Goal: Information Seeking & Learning: Find specific page/section

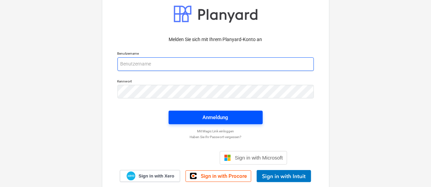
type input "[EMAIL_ADDRESS][PERSON_NAME][DOMAIN_NAME]"
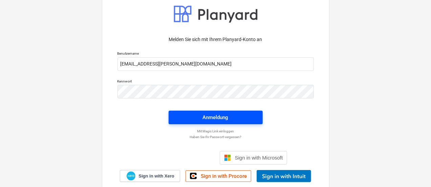
click at [220, 117] on div "Anmeldung" at bounding box center [216, 117] width 26 height 9
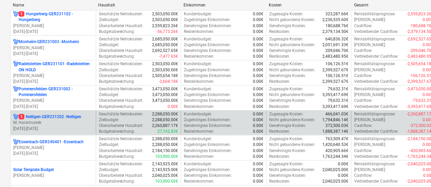
scroll to position [203, 0]
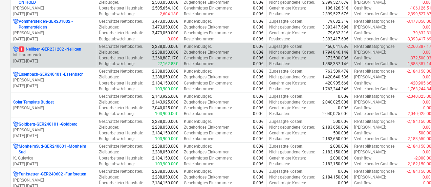
click at [54, 59] on p "[DATE] - [DATE]" at bounding box center [53, 61] width 80 height 6
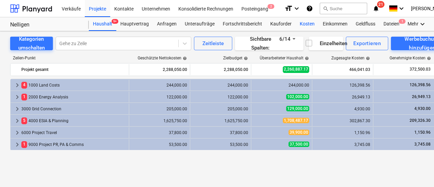
drag, startPoint x: 307, startPoint y: 25, endPoint x: 309, endPoint y: 27, distance: 3.6
click at [307, 25] on div "Kosten" at bounding box center [307, 24] width 23 height 14
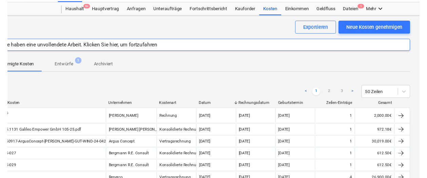
scroll to position [14, 32]
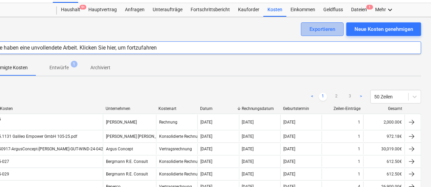
click at [318, 31] on div "Exportieren" at bounding box center [323, 29] width 26 height 9
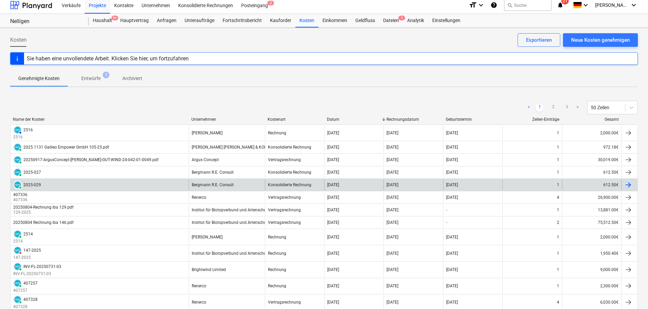
scroll to position [0, 0]
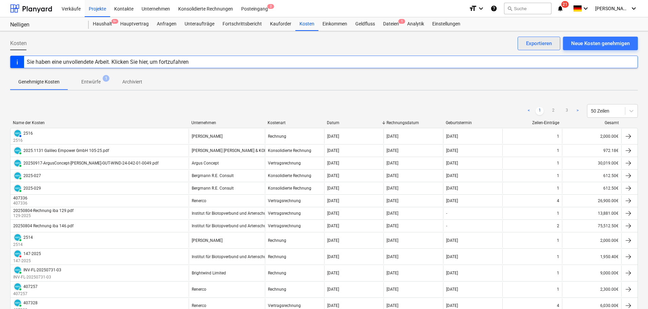
click at [433, 41] on div "Exportieren" at bounding box center [539, 43] width 26 height 9
click at [188, 21] on div "Unteraufträge" at bounding box center [200, 24] width 38 height 14
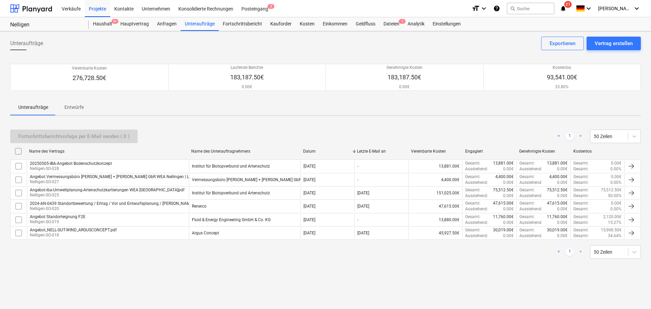
drag, startPoint x: 266, startPoint y: 153, endPoint x: 318, endPoint y: 153, distance: 51.9
click at [318, 153] on div "Name des Vertrags Name des Unterauftragnehmers Datum Letzte E-Mail an Vereinbar…" at bounding box center [325, 151] width 630 height 11
click at [300, 23] on div "Kosten" at bounding box center [307, 24] width 23 height 14
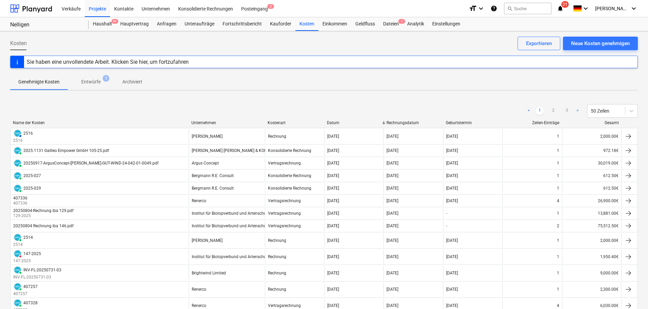
click at [210, 122] on div "Unternehmen" at bounding box center [226, 122] width 71 height 5
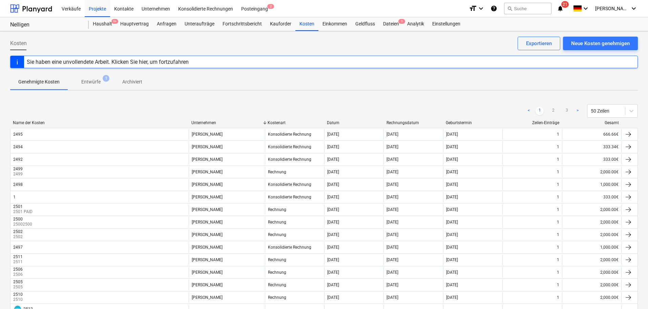
click at [212, 121] on div "Unternehmen" at bounding box center [226, 122] width 71 height 5
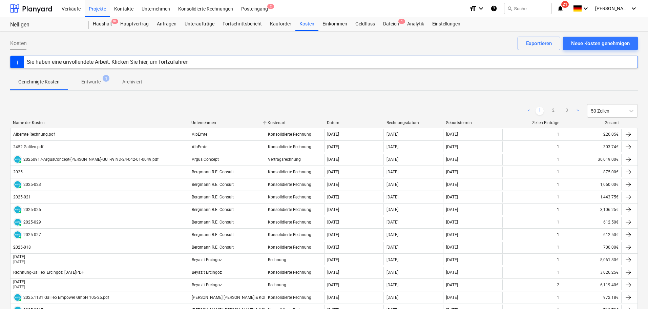
click at [433, 109] on link ">" at bounding box center [578, 111] width 8 height 8
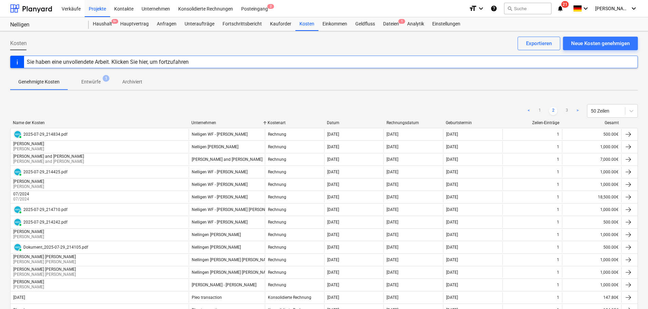
click at [433, 109] on link ">" at bounding box center [578, 111] width 8 height 8
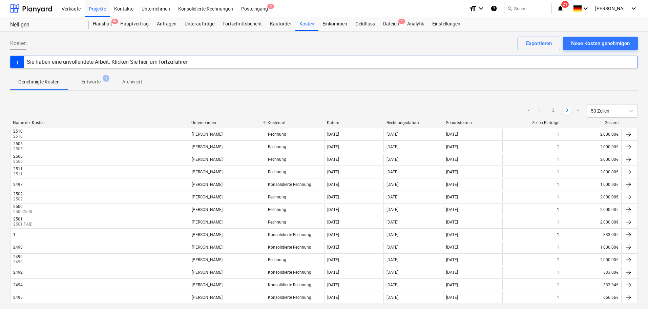
click at [433, 111] on link "<" at bounding box center [529, 111] width 8 height 8
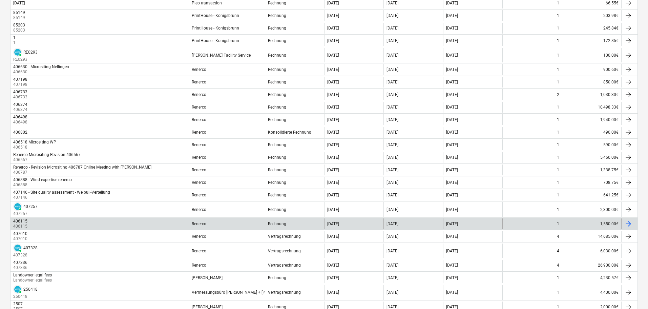
scroll to position [407, 0]
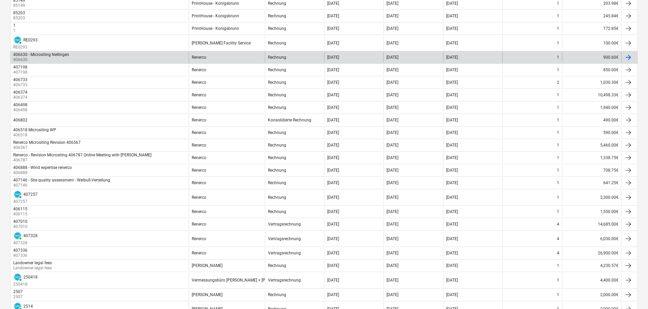
click at [207, 59] on div "Renerco" at bounding box center [227, 57] width 76 height 11
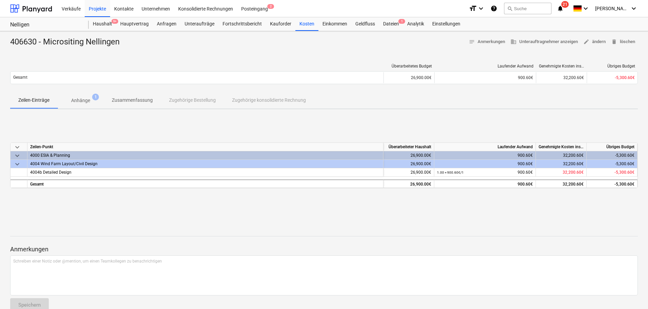
click at [82, 101] on p "Anhänge" at bounding box center [80, 100] width 19 height 7
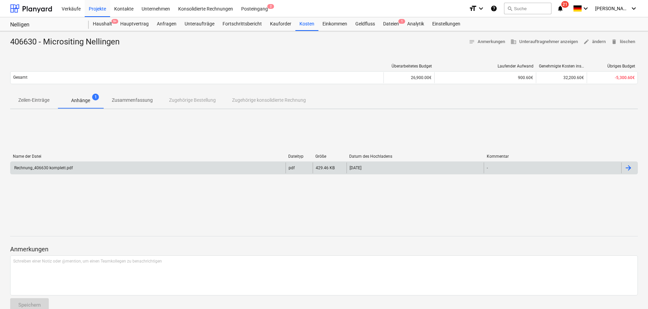
click at [113, 168] on div "Rechnung_406630 komplett.pdf" at bounding box center [148, 167] width 275 height 11
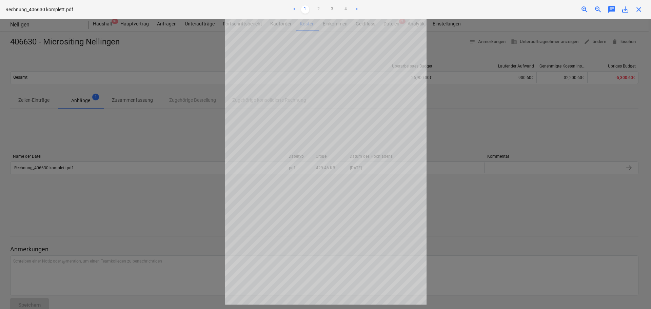
click at [433, 186] on div at bounding box center [325, 164] width 651 height 290
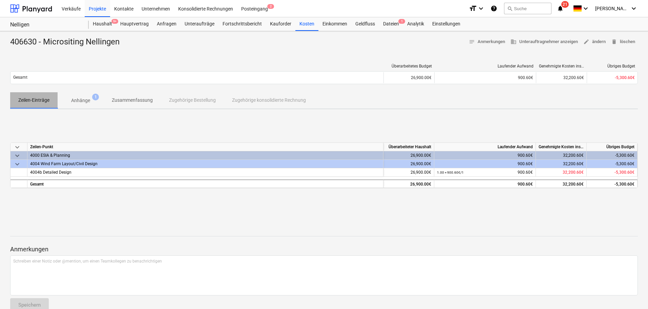
click at [40, 99] on p "Zeilen-Einträge" at bounding box center [33, 100] width 31 height 7
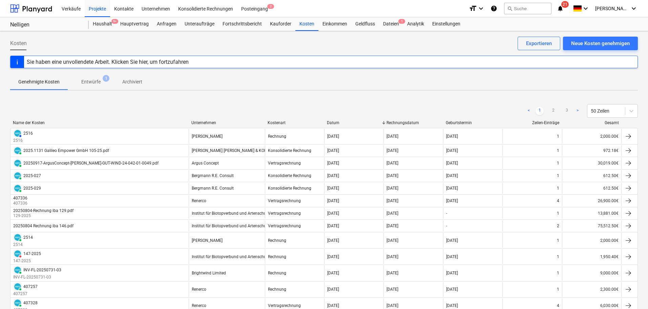
click at [208, 121] on div "Unternehmen" at bounding box center [226, 122] width 71 height 5
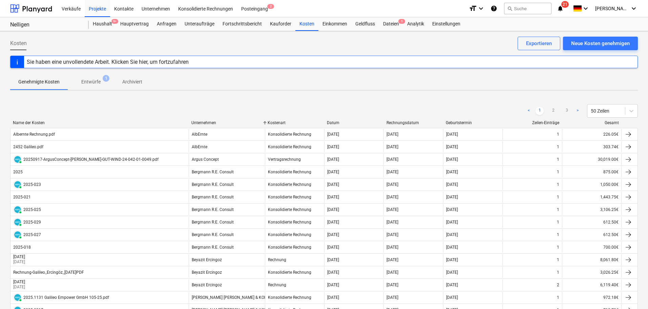
click at [210, 123] on div "Unternehmen" at bounding box center [226, 122] width 71 height 5
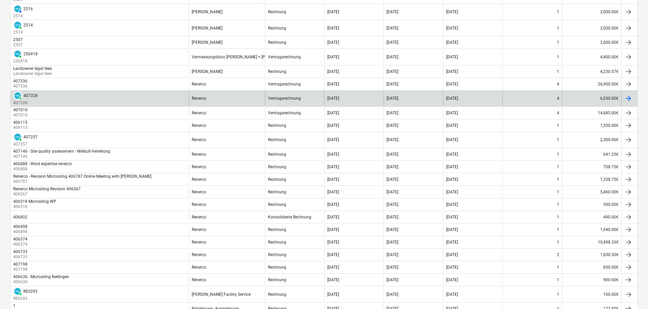
scroll to position [373, 0]
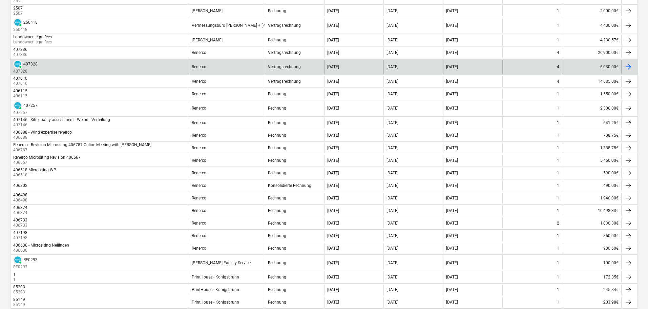
click at [221, 65] on div "Renerco" at bounding box center [227, 67] width 76 height 15
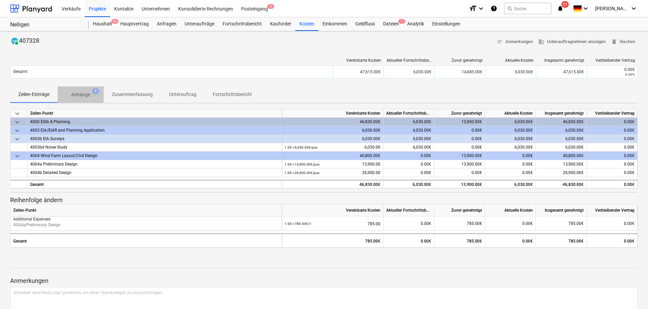
click at [83, 93] on p "Anhänge" at bounding box center [80, 94] width 19 height 7
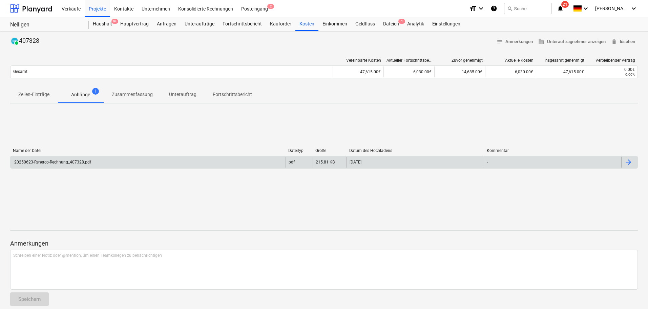
click at [174, 165] on div "20250623-Renerco-Rechnung_407328.pdf" at bounding box center [148, 162] width 275 height 11
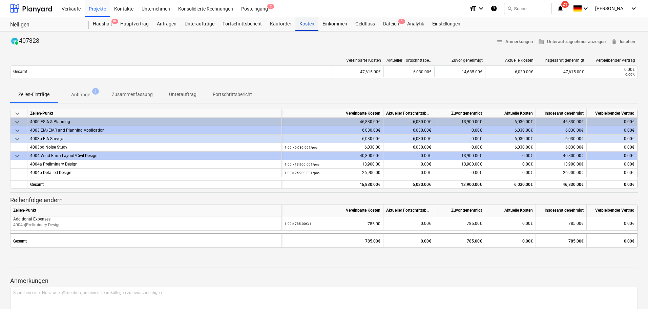
click at [299, 25] on div "Kosten" at bounding box center [307, 24] width 23 height 14
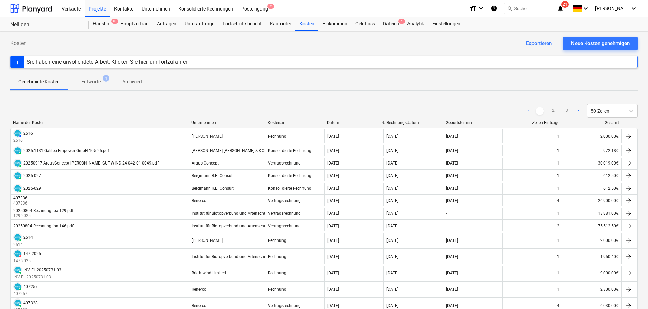
click at [213, 121] on div "Unternehmen" at bounding box center [226, 122] width 71 height 5
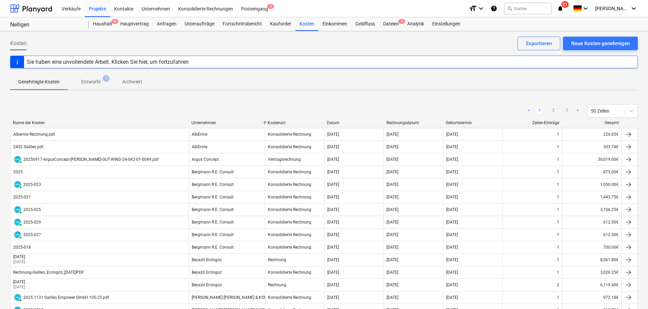
click at [205, 123] on div "Unternehmen" at bounding box center [226, 122] width 71 height 5
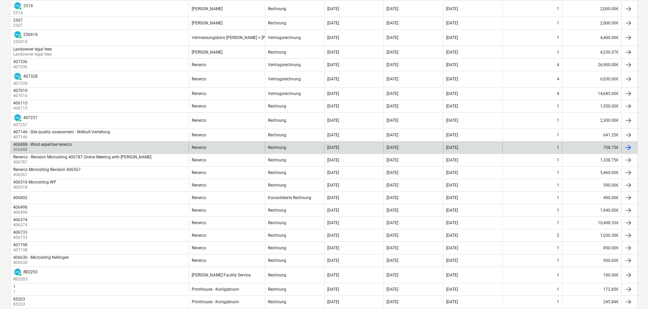
scroll to position [407, 0]
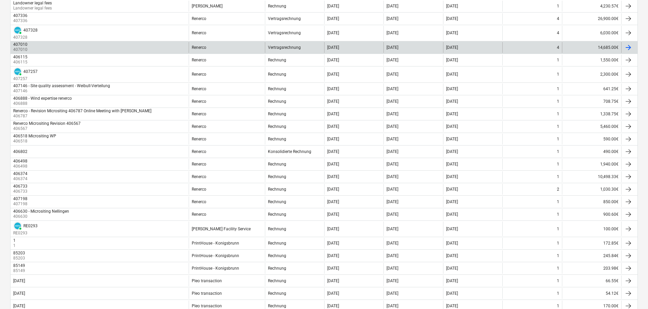
click at [234, 44] on div "Renerco" at bounding box center [227, 47] width 76 height 11
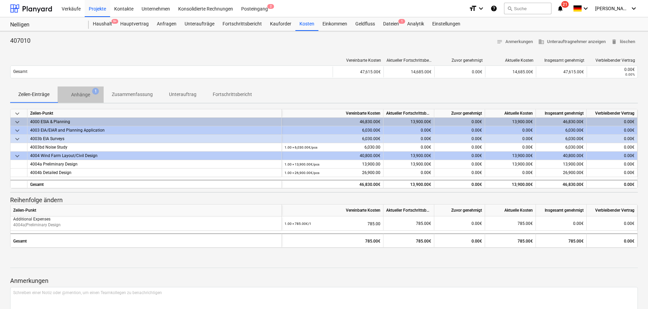
click at [80, 95] on p "Anhänge" at bounding box center [80, 94] width 19 height 7
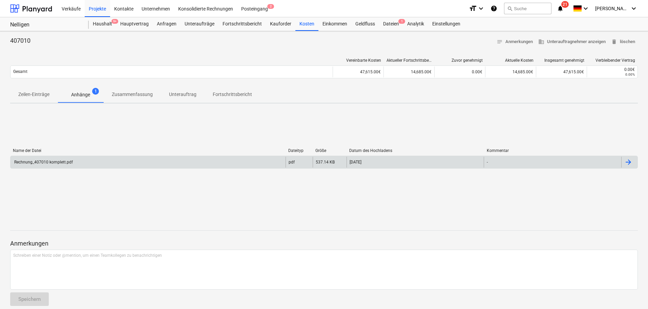
click at [156, 160] on div "Rechnung_407010 komplett.pdf" at bounding box center [148, 162] width 275 height 11
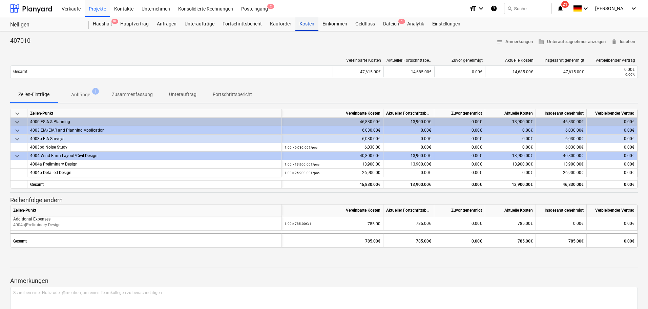
click at [300, 26] on div "Kosten" at bounding box center [307, 24] width 23 height 14
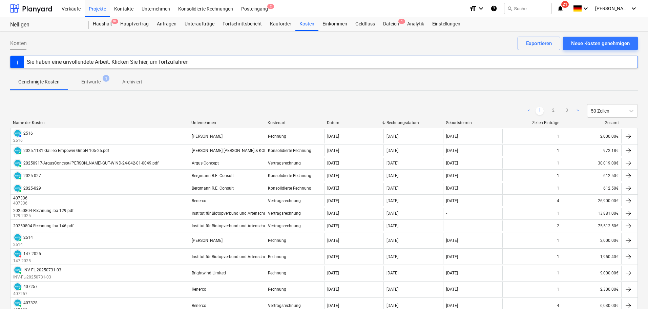
click at [206, 121] on div "Unternehmen" at bounding box center [226, 122] width 71 height 5
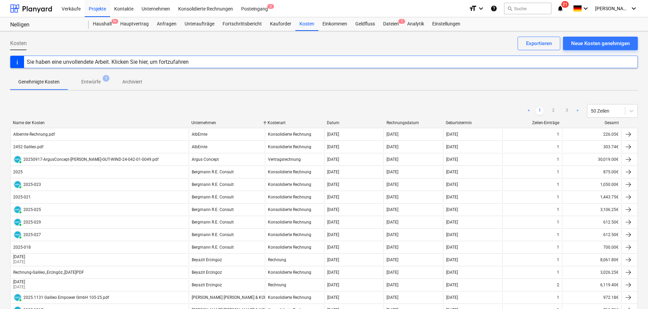
click at [206, 121] on div "Unternehmen" at bounding box center [226, 122] width 71 height 5
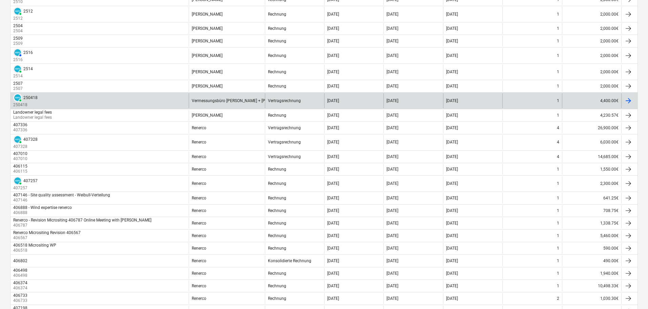
scroll to position [373, 0]
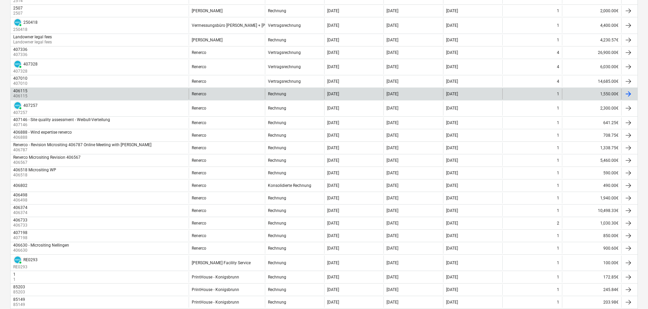
click at [217, 95] on div "Renerco" at bounding box center [227, 93] width 76 height 11
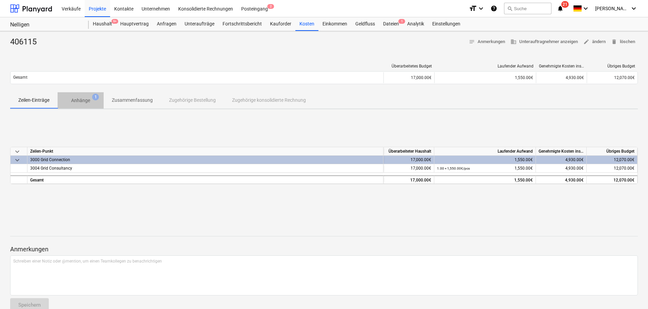
click at [67, 99] on span "Anhänge 1" at bounding box center [81, 100] width 30 height 7
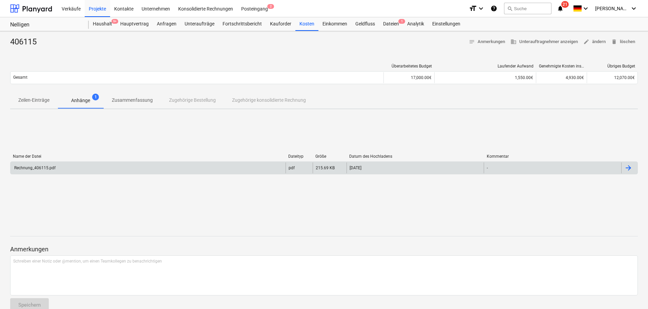
click at [223, 166] on div "Rechnung_406115.pdf" at bounding box center [148, 167] width 275 height 11
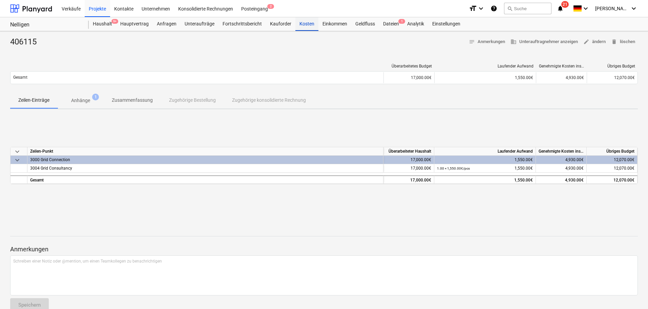
click at [306, 26] on div "Kosten" at bounding box center [307, 24] width 23 height 14
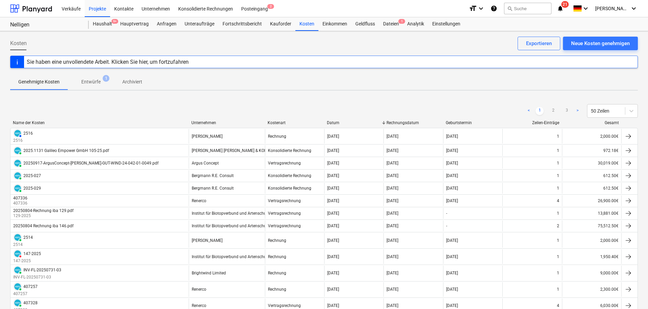
click at [212, 121] on div "Unternehmen" at bounding box center [226, 122] width 71 height 5
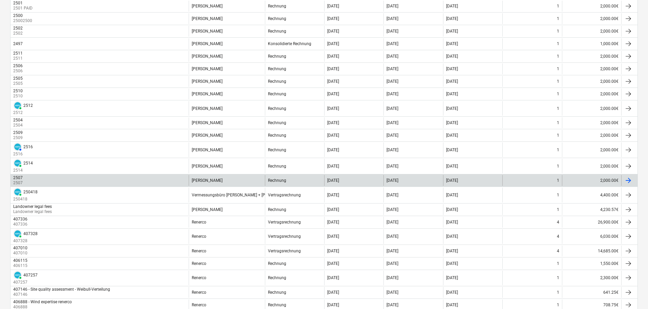
scroll to position [373, 0]
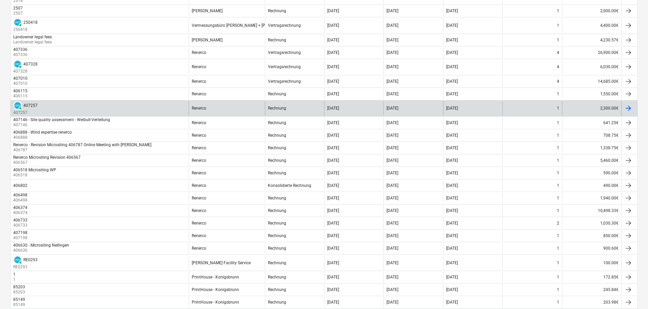
click at [223, 106] on div "Renerco" at bounding box center [227, 108] width 76 height 15
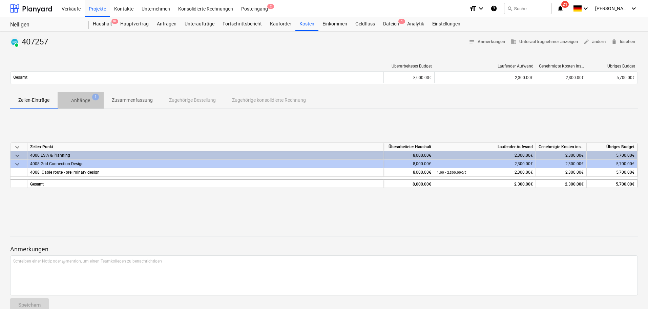
drag, startPoint x: 87, startPoint y: 101, endPoint x: 98, endPoint y: 104, distance: 11.4
click at [87, 101] on p "Anhänge" at bounding box center [80, 100] width 19 height 7
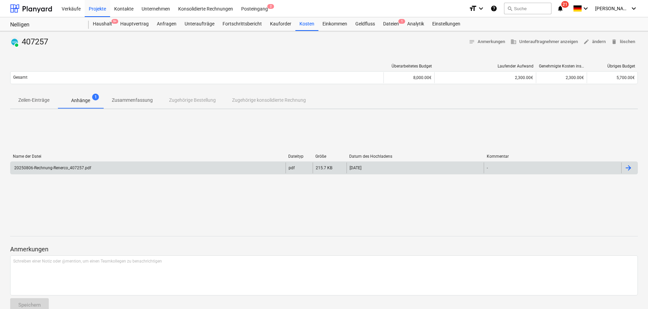
click at [248, 166] on div "20250806-Rechnung-Renerco_407257.pdf" at bounding box center [148, 167] width 275 height 11
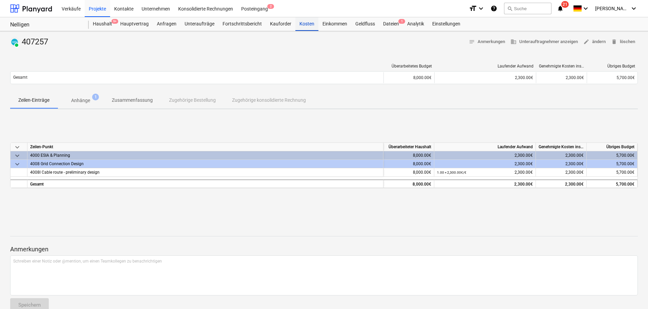
click at [301, 22] on div "Kosten" at bounding box center [307, 24] width 23 height 14
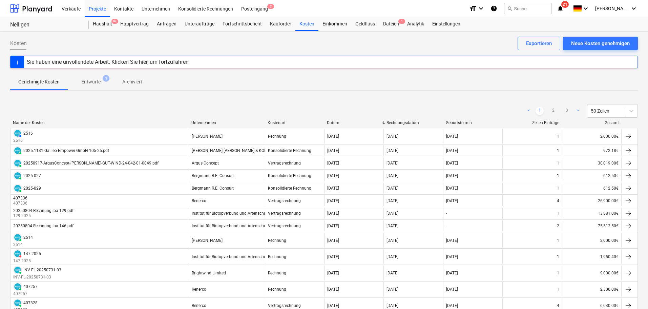
click at [213, 123] on div "Unternehmen" at bounding box center [226, 122] width 71 height 5
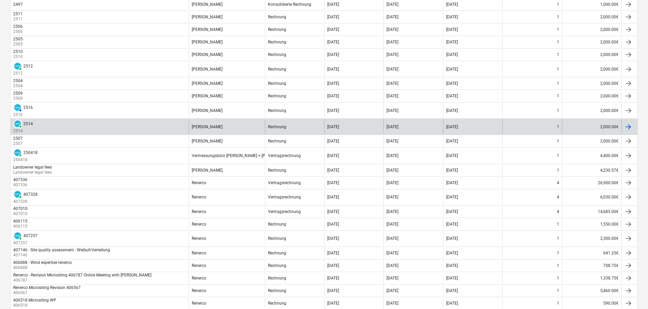
scroll to position [271, 0]
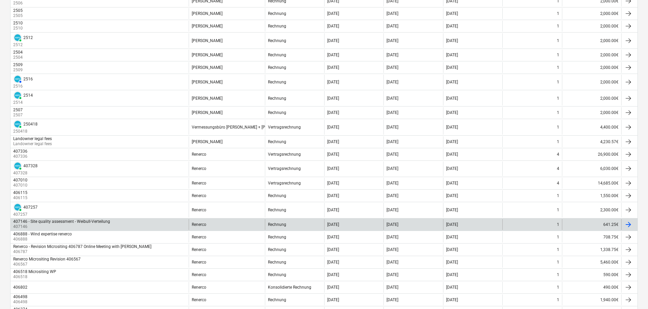
click at [247, 186] on div "Renerco" at bounding box center [227, 224] width 76 height 11
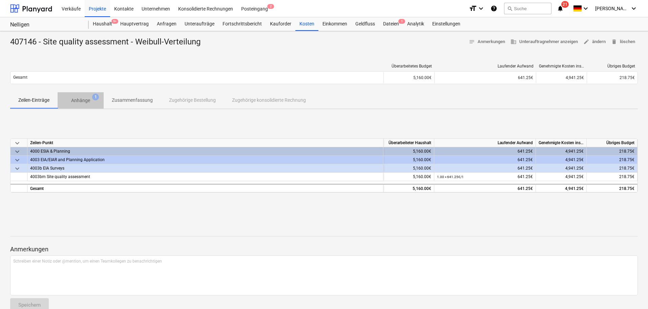
click at [82, 99] on p "Anhänge" at bounding box center [80, 100] width 19 height 7
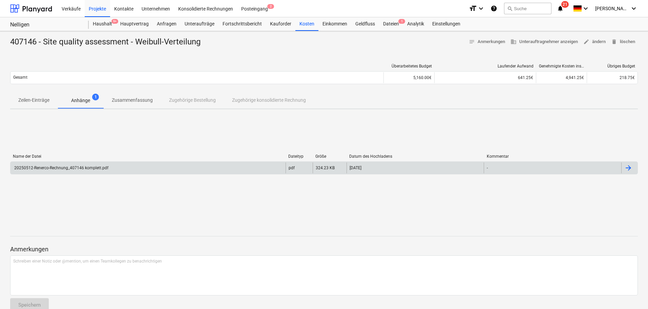
click at [201, 169] on div "20250512-Renerco-Rechnung_407146 komplett.pdf" at bounding box center [148, 167] width 275 height 11
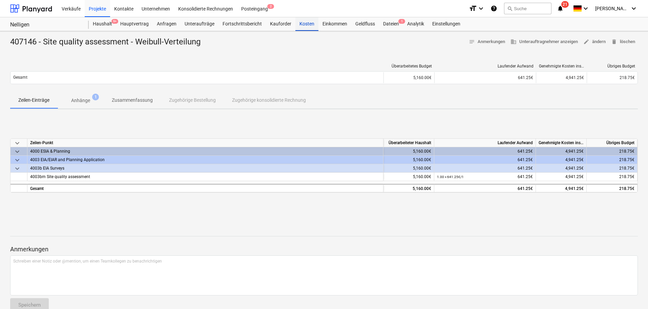
click at [308, 19] on div "Kosten" at bounding box center [307, 24] width 23 height 14
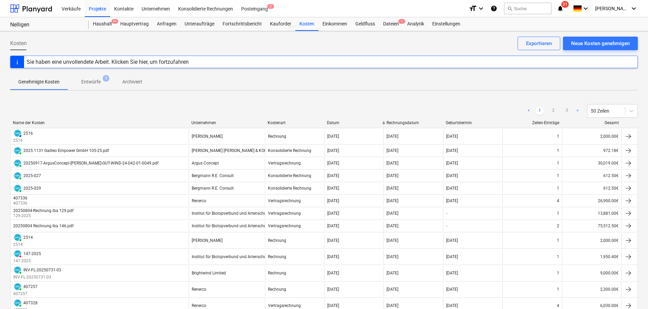
click at [218, 122] on div "Unternehmen" at bounding box center [226, 122] width 71 height 5
click at [217, 122] on div "Unternehmen" at bounding box center [226, 122] width 71 height 5
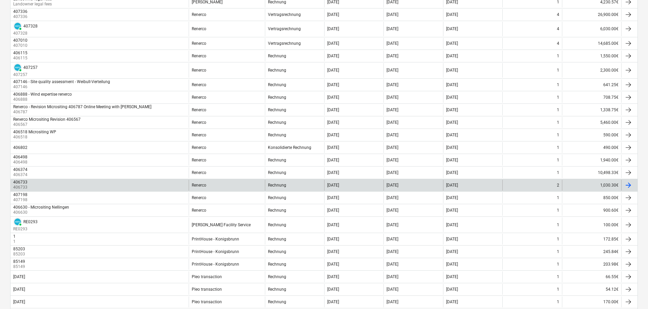
scroll to position [409, 0]
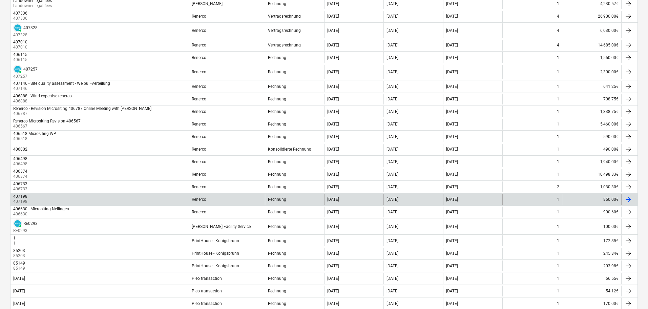
click at [242, 186] on div "Renerco" at bounding box center [227, 199] width 76 height 11
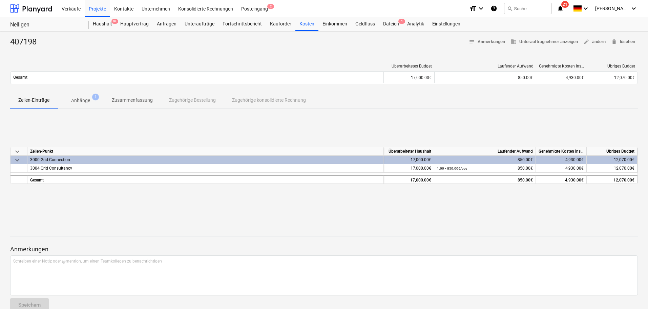
click at [88, 99] on p "Anhänge" at bounding box center [80, 100] width 19 height 7
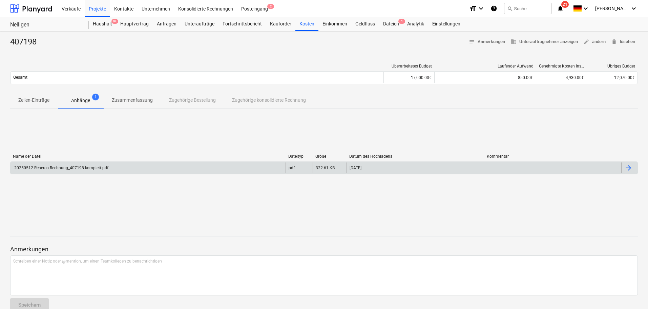
click at [126, 168] on div "20250512-Renerco-Rechnung_407198 komplett.pdf" at bounding box center [148, 167] width 275 height 11
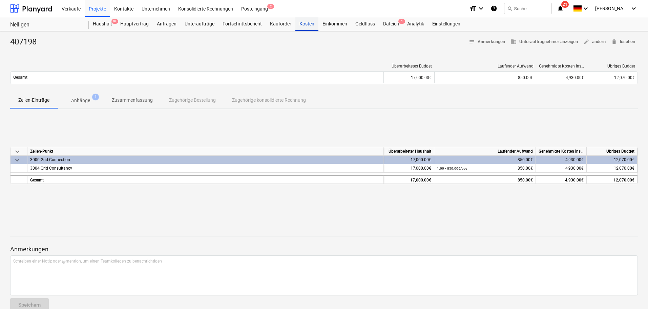
click at [299, 24] on div "Kosten" at bounding box center [307, 24] width 23 height 14
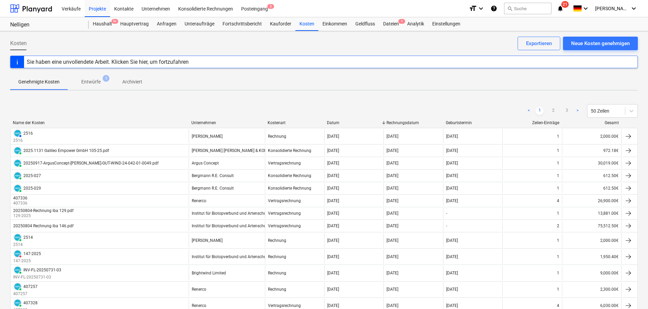
click at [209, 122] on div "Unternehmen" at bounding box center [226, 122] width 71 height 5
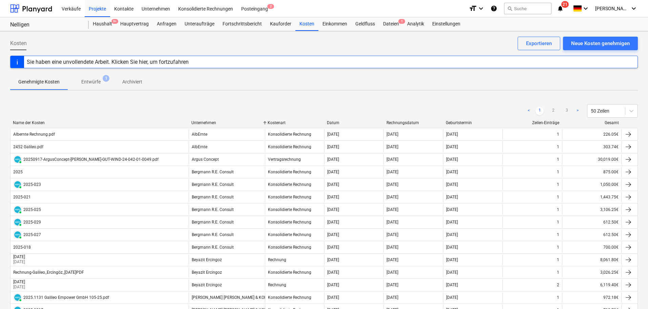
click at [209, 122] on div "Unternehmen" at bounding box center [226, 122] width 71 height 5
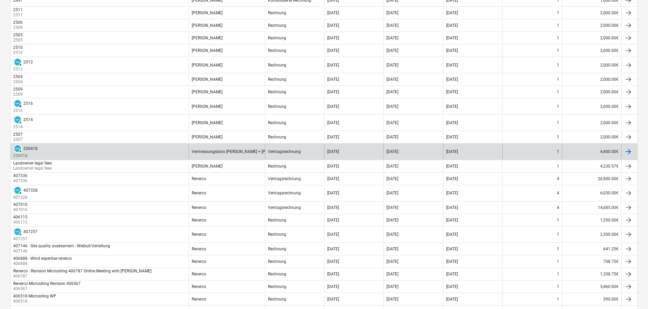
scroll to position [339, 0]
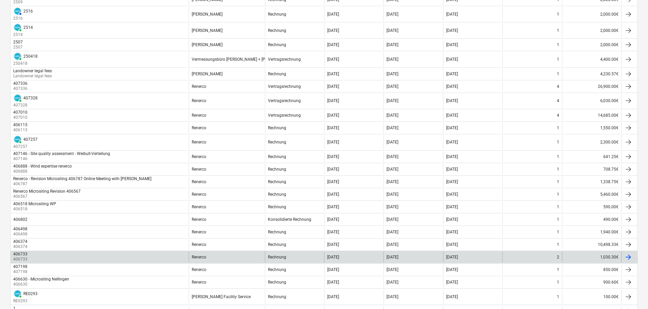
click at [233, 186] on div "Renerco" at bounding box center [227, 256] width 76 height 11
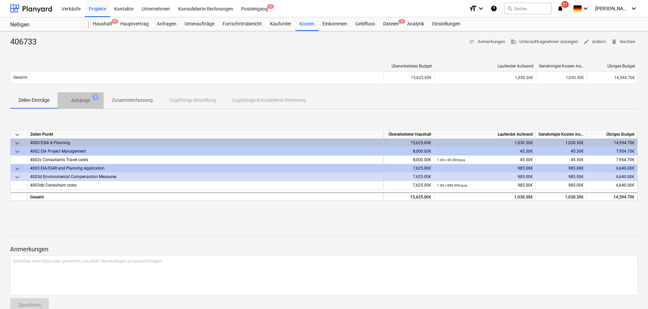
click at [83, 99] on p "Anhänge" at bounding box center [80, 100] width 19 height 7
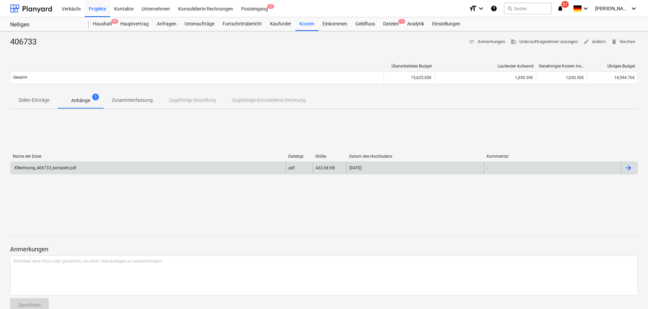
click at [216, 166] on div "XRechnung_406733_komplett.pdf" at bounding box center [148, 167] width 275 height 11
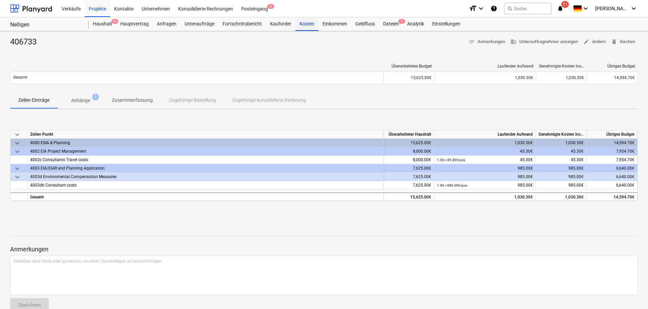
click at [304, 24] on div "Kosten" at bounding box center [307, 24] width 23 height 14
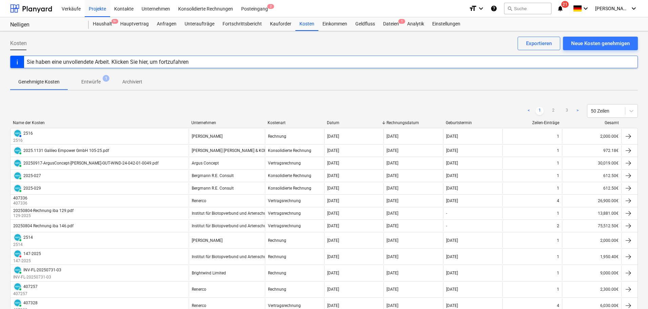
click at [209, 122] on div "Unternehmen" at bounding box center [226, 122] width 71 height 5
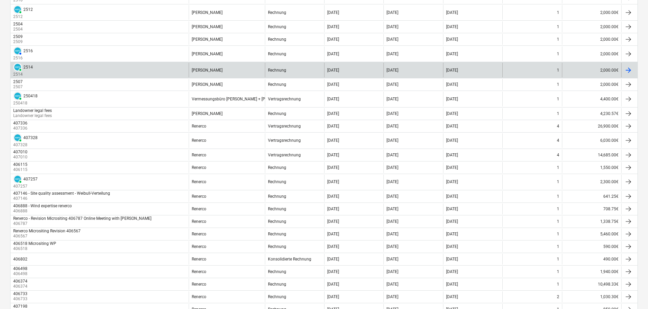
scroll to position [305, 0]
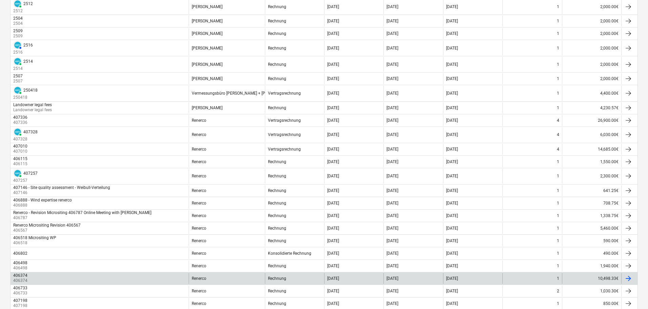
click at [433, 186] on div "10,498.33€" at bounding box center [591, 278] width 59 height 11
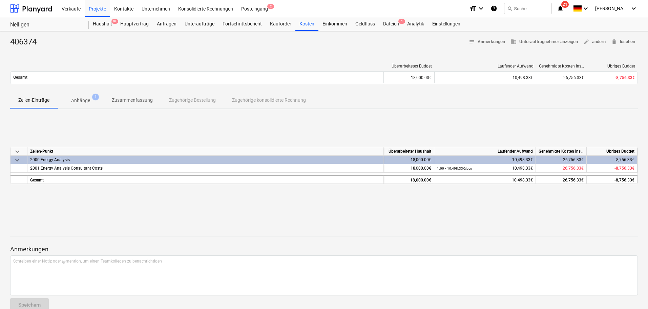
click at [82, 102] on p "Anhänge" at bounding box center [80, 100] width 19 height 7
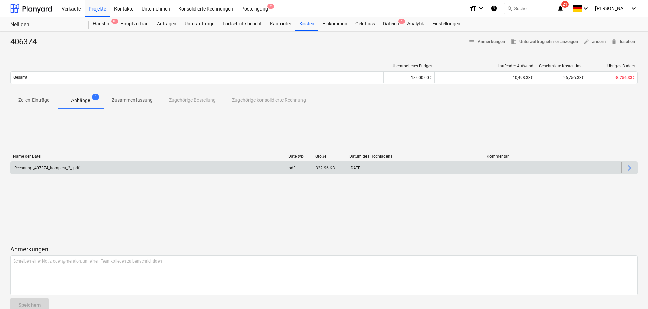
click at [213, 162] on div "Rechnung_407374_komplett_2_.pdf" at bounding box center [148, 167] width 275 height 11
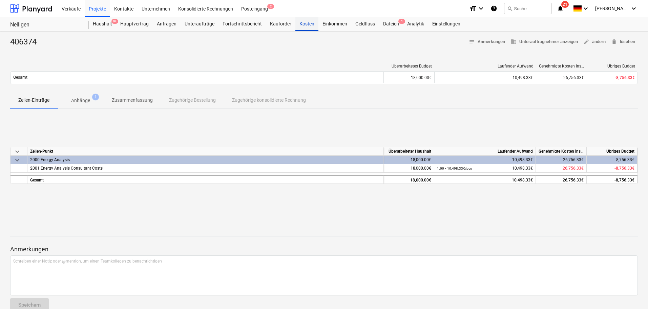
click at [299, 26] on div "Kosten" at bounding box center [307, 24] width 23 height 14
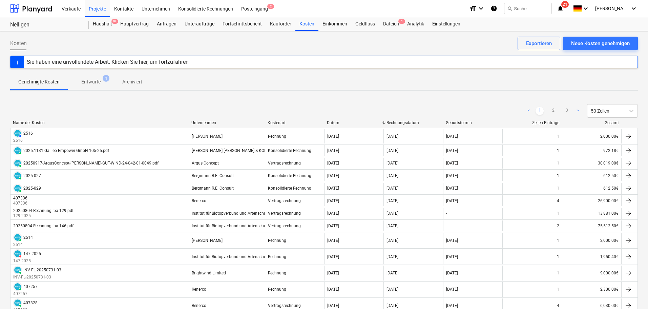
click at [207, 121] on div "Unternehmen" at bounding box center [226, 122] width 71 height 5
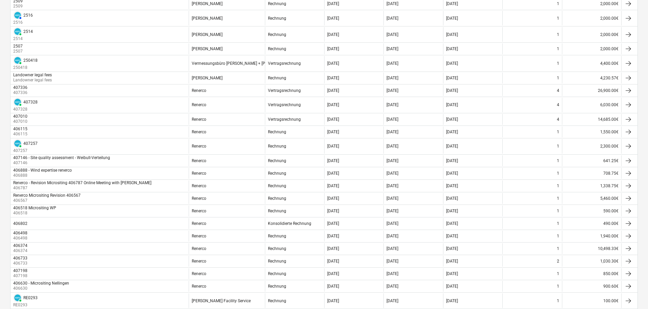
scroll to position [373, 0]
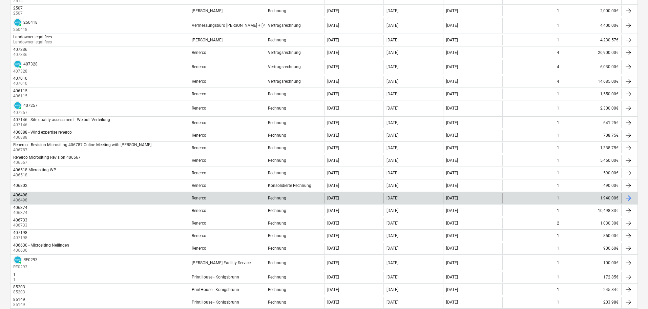
click at [254, 186] on div "Renerco" at bounding box center [227, 198] width 76 height 11
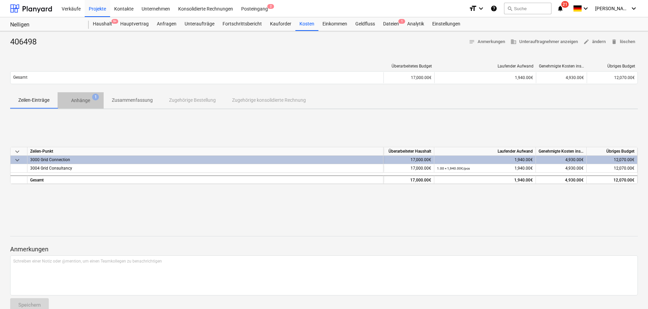
click at [83, 98] on p "Anhänge" at bounding box center [80, 100] width 19 height 7
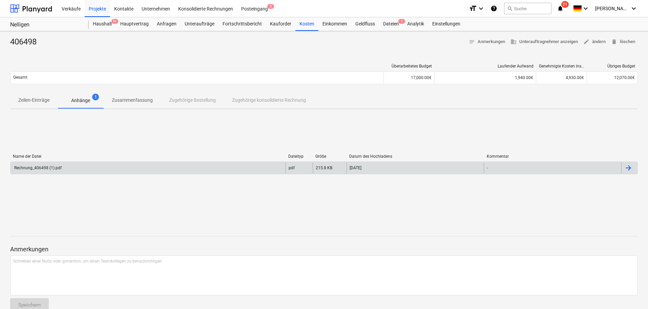
click at [99, 165] on div "Rechnung_406498 (1).pdf" at bounding box center [148, 167] width 275 height 11
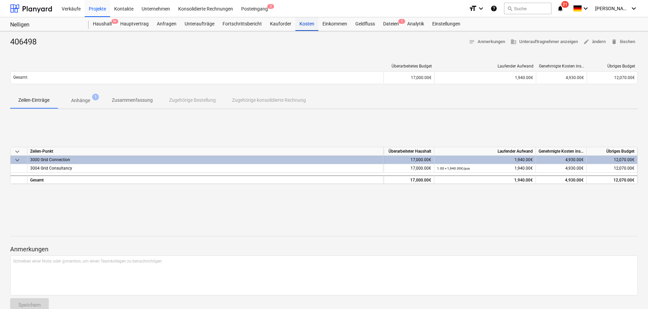
click at [308, 23] on div "Kosten" at bounding box center [307, 24] width 23 height 14
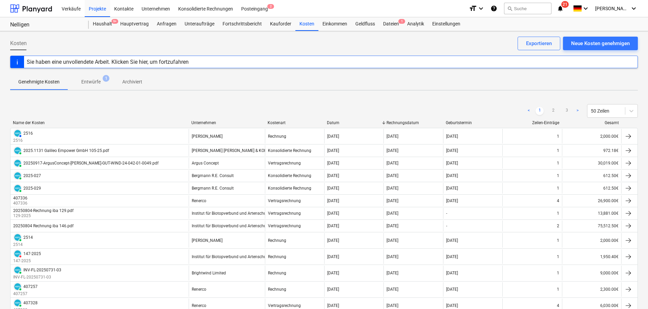
click at [206, 123] on div "Unternehmen" at bounding box center [226, 122] width 71 height 5
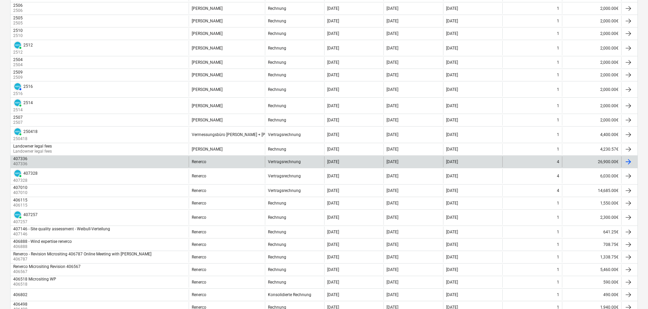
scroll to position [373, 0]
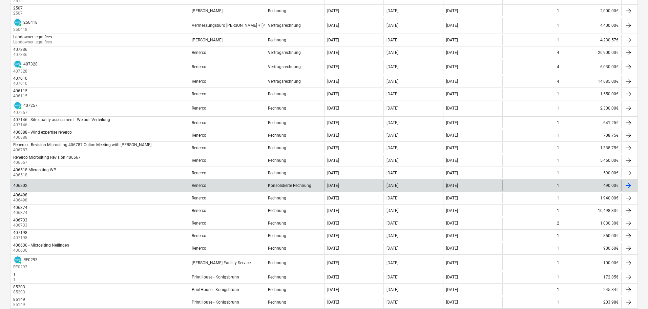
click at [238, 186] on div "Renerco" at bounding box center [227, 185] width 76 height 11
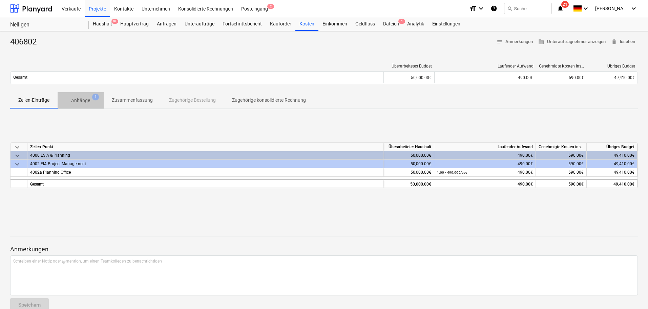
click at [78, 98] on p "Anhänge" at bounding box center [80, 100] width 19 height 7
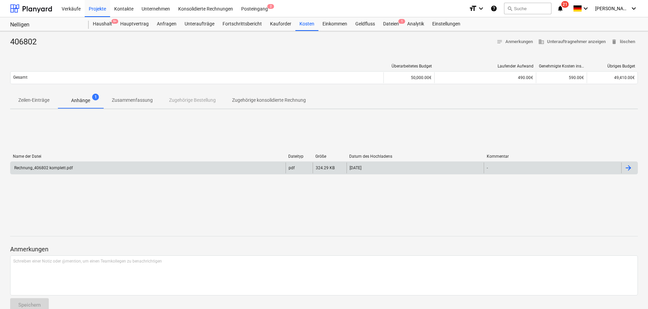
click at [141, 166] on div "Rechnung_406802 komplett.pdf" at bounding box center [148, 167] width 275 height 11
